Goal: Task Accomplishment & Management: Use online tool/utility

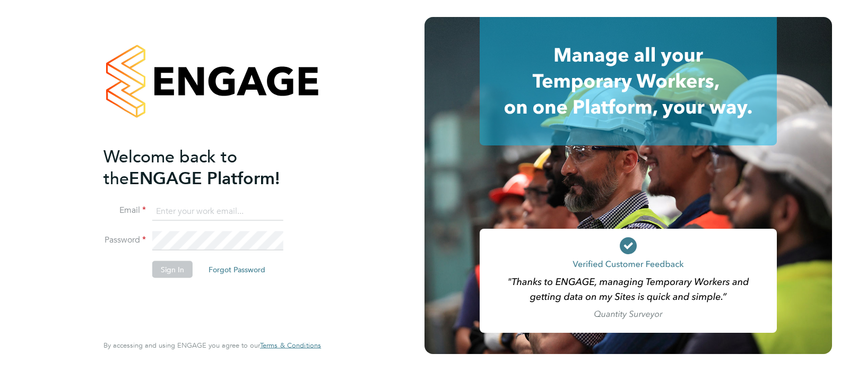
type input "[PERSON_NAME][EMAIL_ADDRESS][DOMAIN_NAME]"
click at [167, 261] on button "Sign In" at bounding box center [172, 269] width 40 height 17
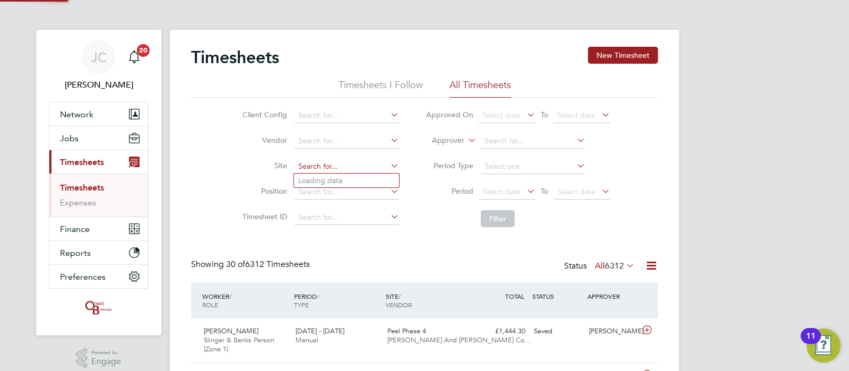
click at [310, 171] on input at bounding box center [347, 166] width 105 height 15
click at [320, 184] on li "Undy" at bounding box center [346, 181] width 105 height 14
type input "Undy"
click at [488, 219] on button "Filter" at bounding box center [498, 218] width 34 height 17
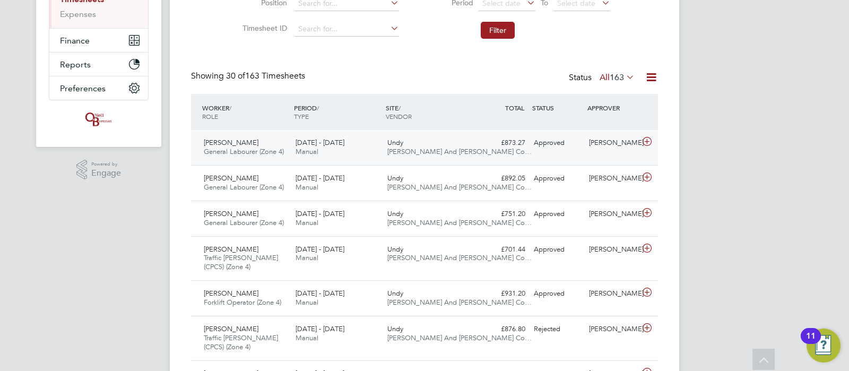
click at [647, 139] on icon at bounding box center [647, 142] width 13 height 8
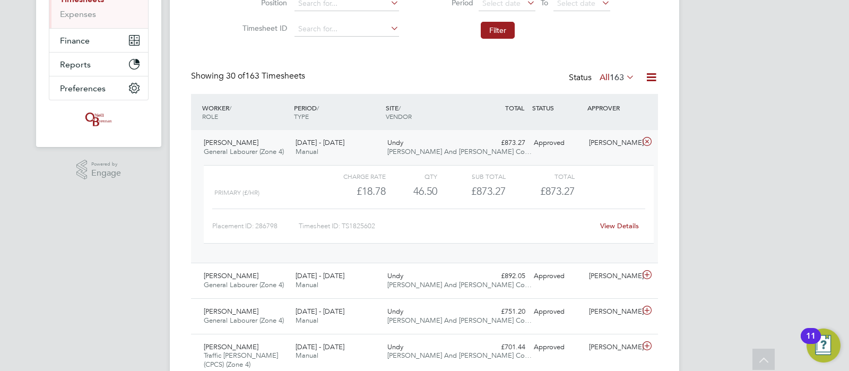
click at [617, 226] on link "View Details" at bounding box center [619, 225] width 39 height 9
click at [644, 274] on icon at bounding box center [647, 275] width 13 height 8
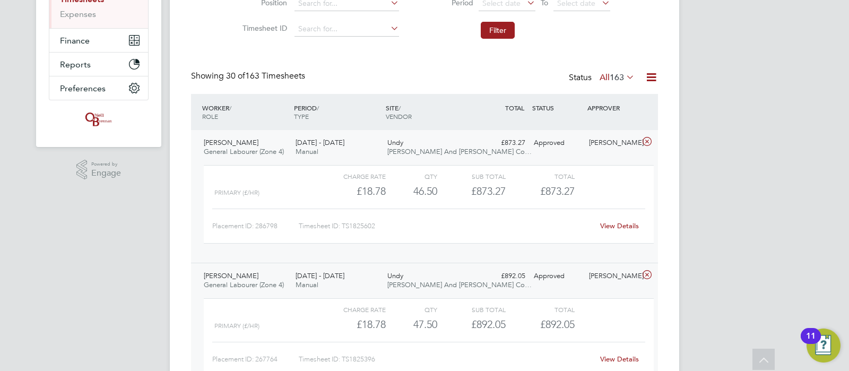
click at [617, 356] on link "View Details" at bounding box center [619, 359] width 39 height 9
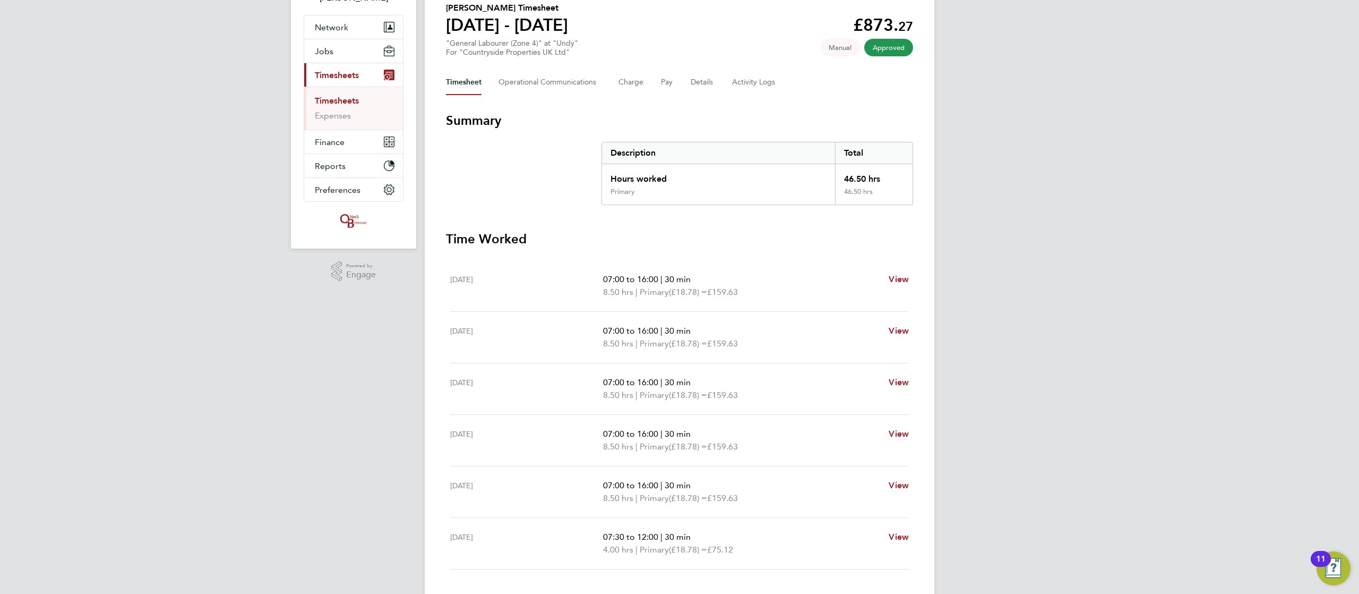
scroll to position [85, 0]
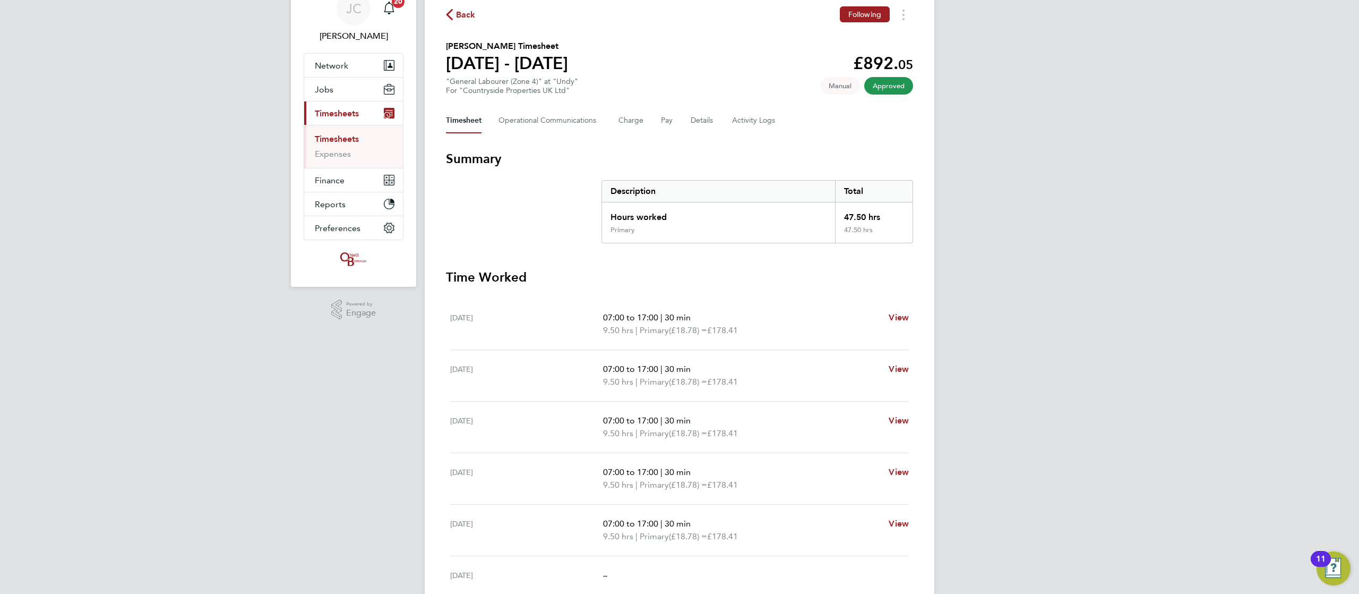
scroll to position [48, 0]
click at [849, 350] on div "JC James Crawley Notifications 20 Applications: Network Team Members Businesses…" at bounding box center [679, 340] width 1359 height 776
